Goal: Task Accomplishment & Management: Use online tool/utility

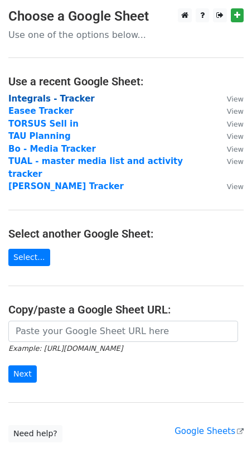
click at [24, 99] on strong "Integrals - Tracker" at bounding box center [51, 99] width 87 height 10
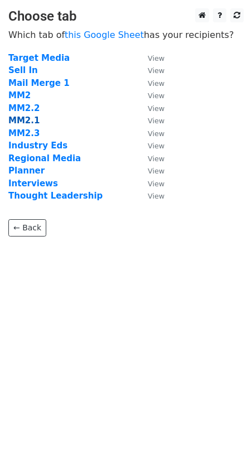
click at [28, 119] on strong "MM2.1" at bounding box center [23, 121] width 31 height 10
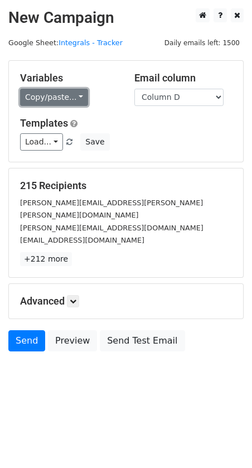
click at [50, 99] on link "Copy/paste..." at bounding box center [54, 97] width 68 height 17
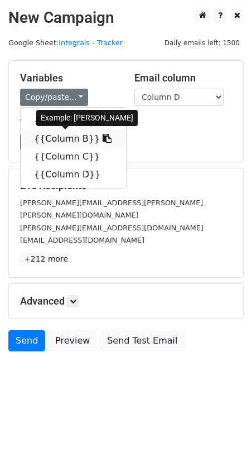
click at [52, 138] on link "{{Column B}}" at bounding box center [73, 139] width 105 height 18
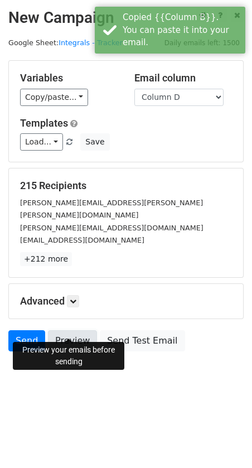
click at [69, 330] on link "Preview" at bounding box center [72, 340] width 49 height 21
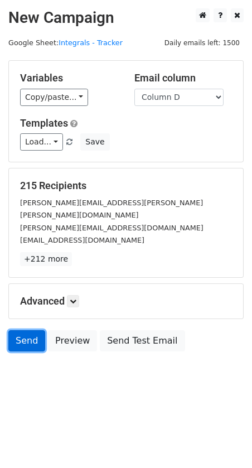
click at [21, 333] on link "Send" at bounding box center [26, 340] width 37 height 21
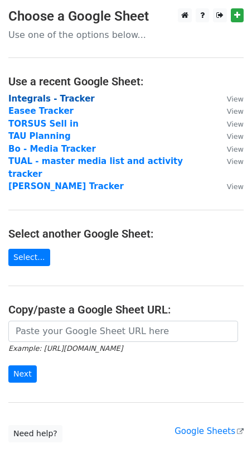
click at [21, 97] on strong "Integrals - Tracker" at bounding box center [51, 99] width 87 height 10
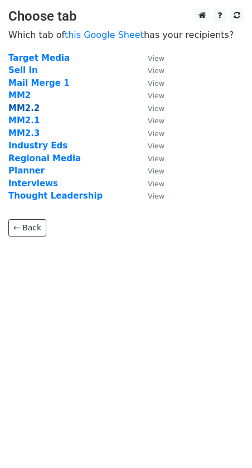
click at [25, 109] on strong "MM2.2" at bounding box center [23, 108] width 31 height 10
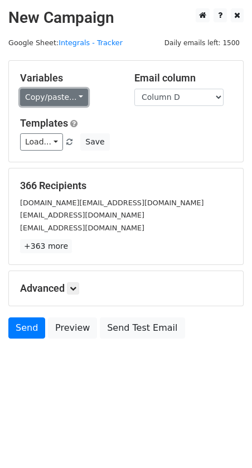
click at [37, 103] on link "Copy/paste..." at bounding box center [54, 97] width 68 height 17
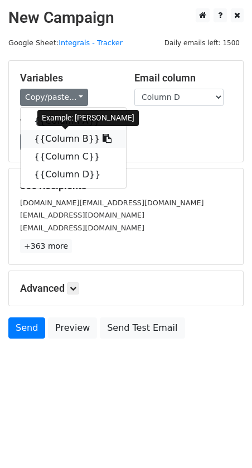
click at [47, 137] on link "{{Column B}}" at bounding box center [73, 139] width 105 height 18
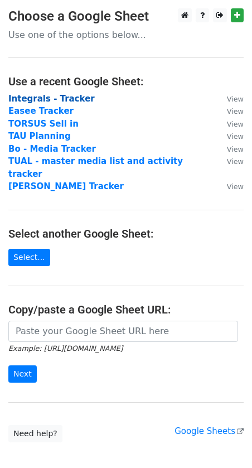
click at [42, 101] on strong "Integrals - Tracker" at bounding box center [51, 99] width 87 height 10
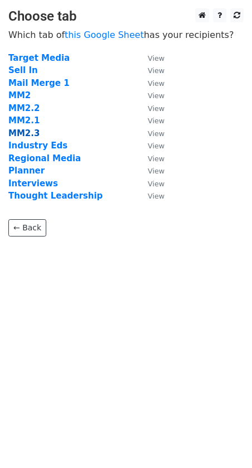
click at [21, 136] on strong "MM2.3" at bounding box center [23, 133] width 31 height 10
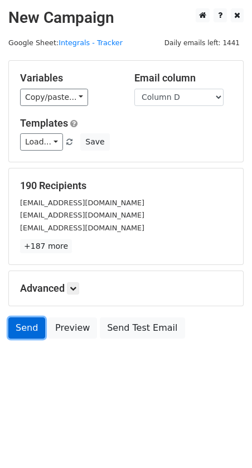
click at [22, 324] on link "Send" at bounding box center [26, 328] width 37 height 21
